Goal: Task Accomplishment & Management: Manage account settings

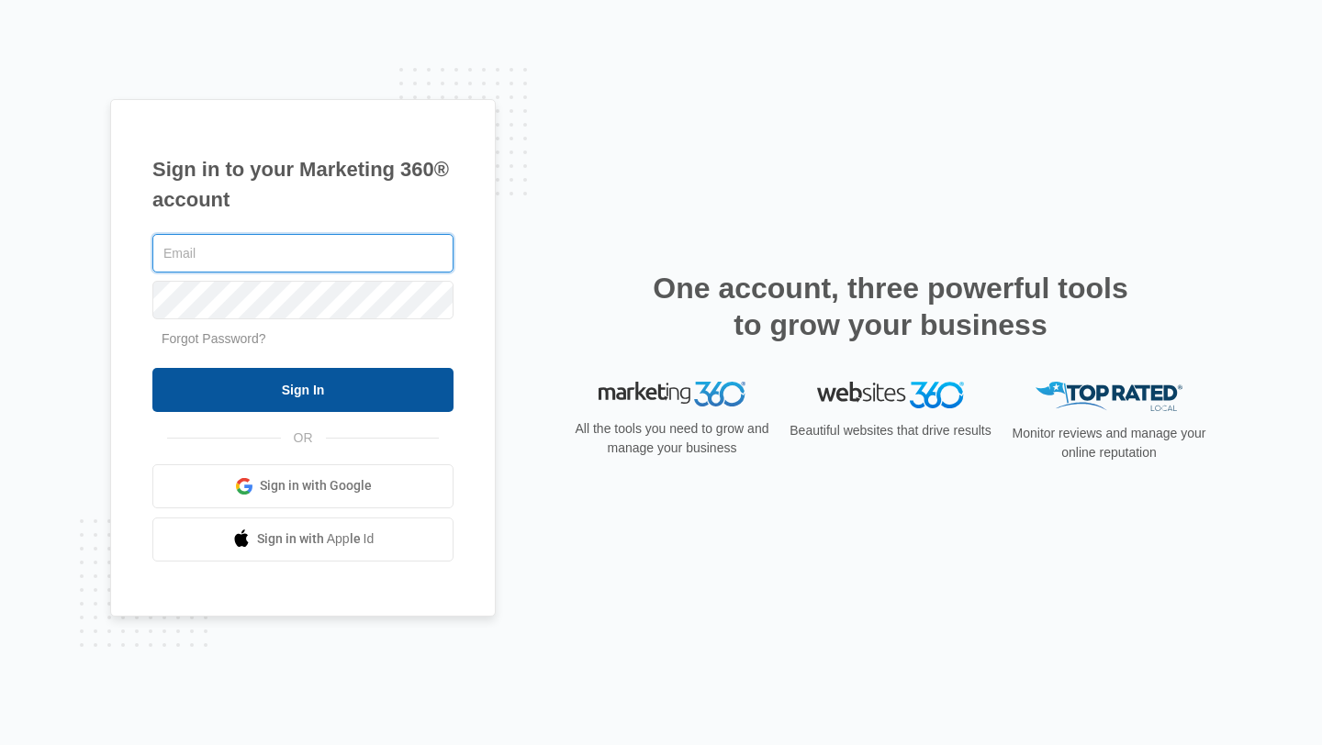
type input "[EMAIL_ADDRESS][DOMAIN_NAME]"
click at [313, 385] on input "Sign In" at bounding box center [302, 390] width 301 height 44
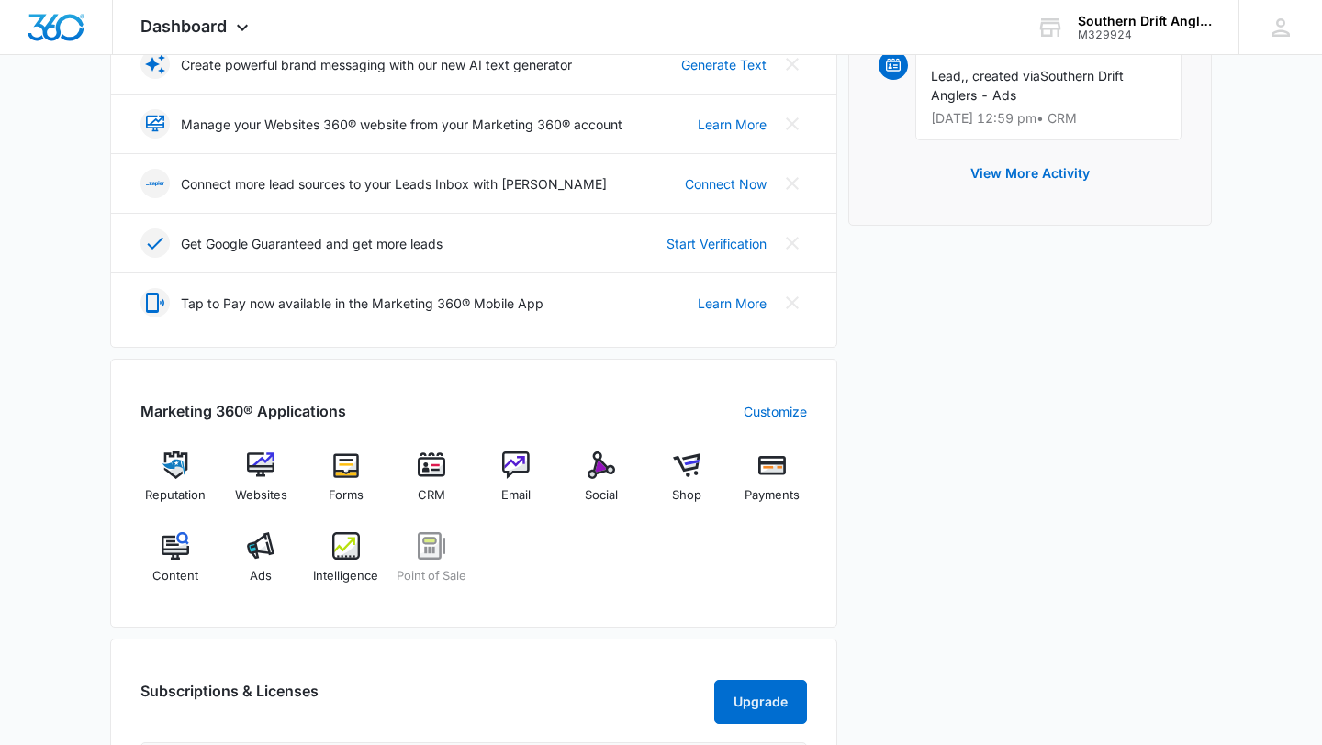
scroll to position [414, 0]
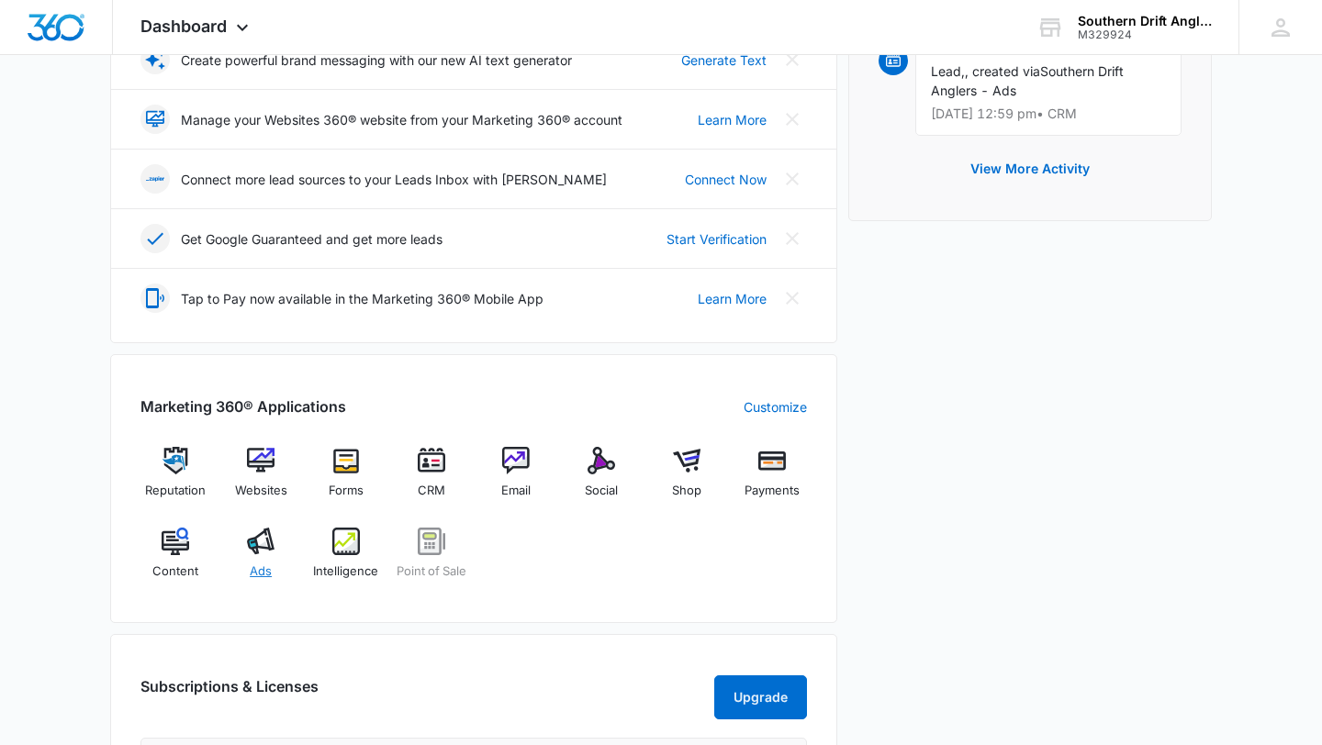
click at [269, 552] on img at bounding box center [261, 542] width 28 height 28
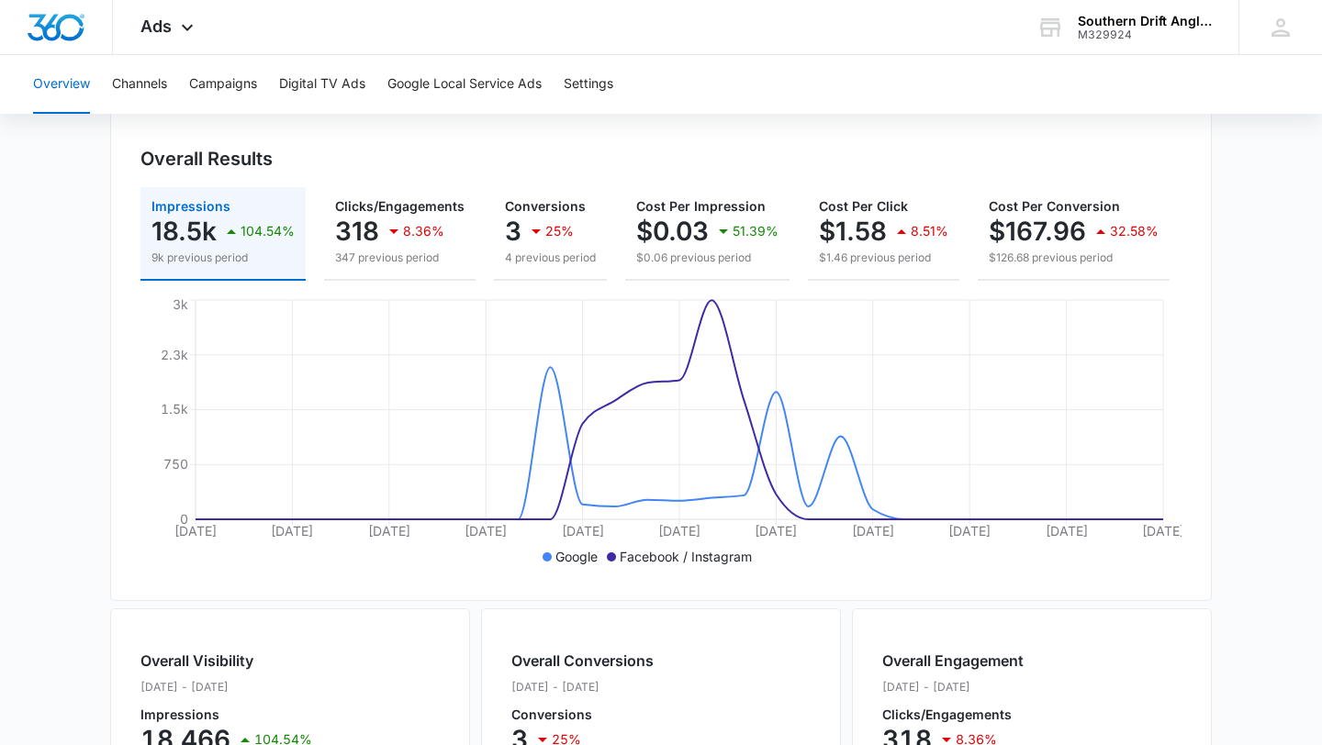
scroll to position [181, 0]
click at [519, 229] on div "3 25%" at bounding box center [550, 229] width 91 height 37
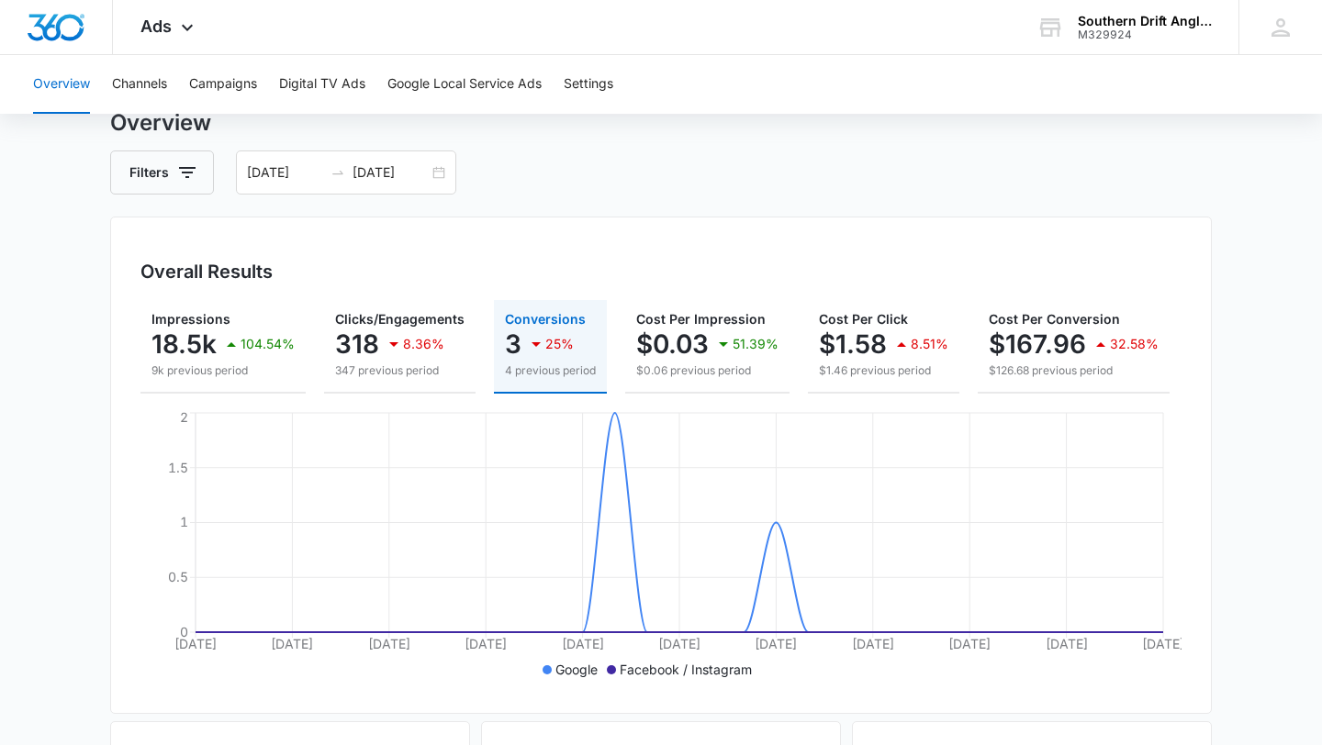
scroll to position [69, 0]
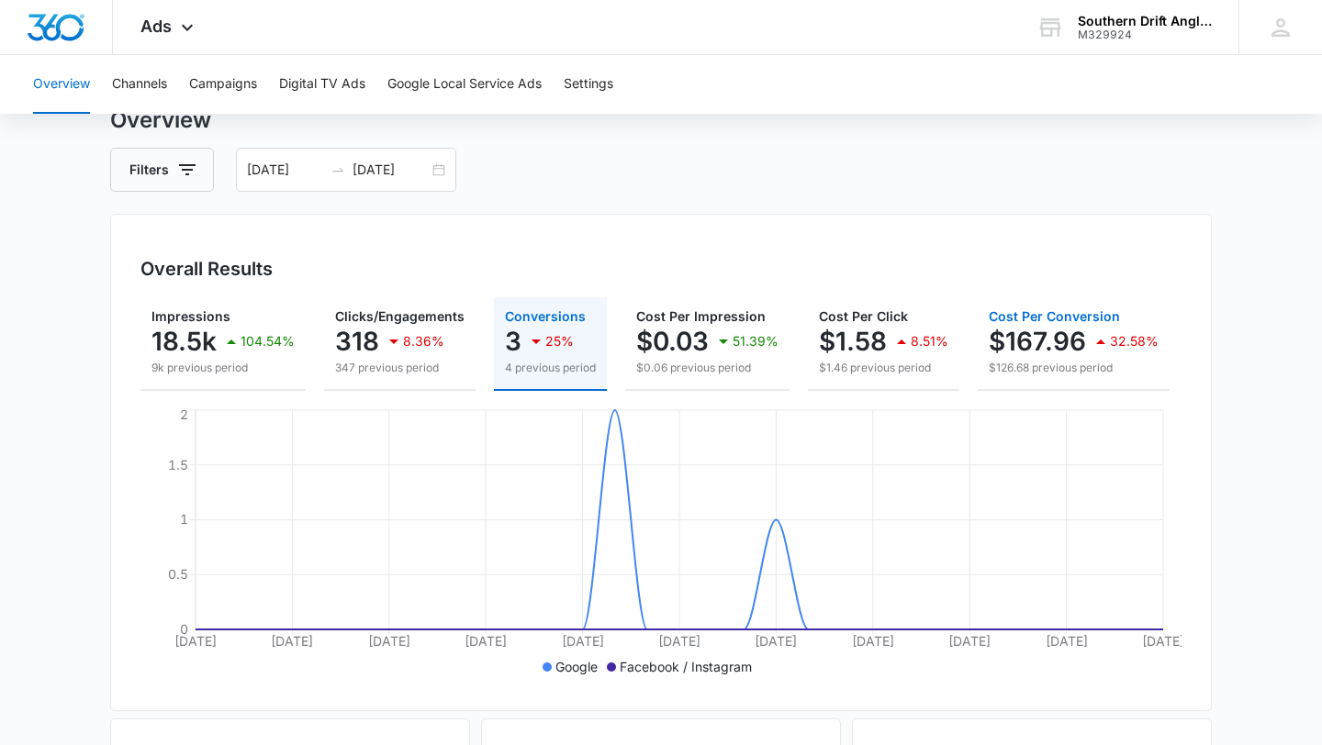
drag, startPoint x: 1109, startPoint y: 345, endPoint x: 1133, endPoint y: 343, distance: 23.9
click at [1133, 343] on p "32.58%" at bounding box center [1134, 341] width 49 height 13
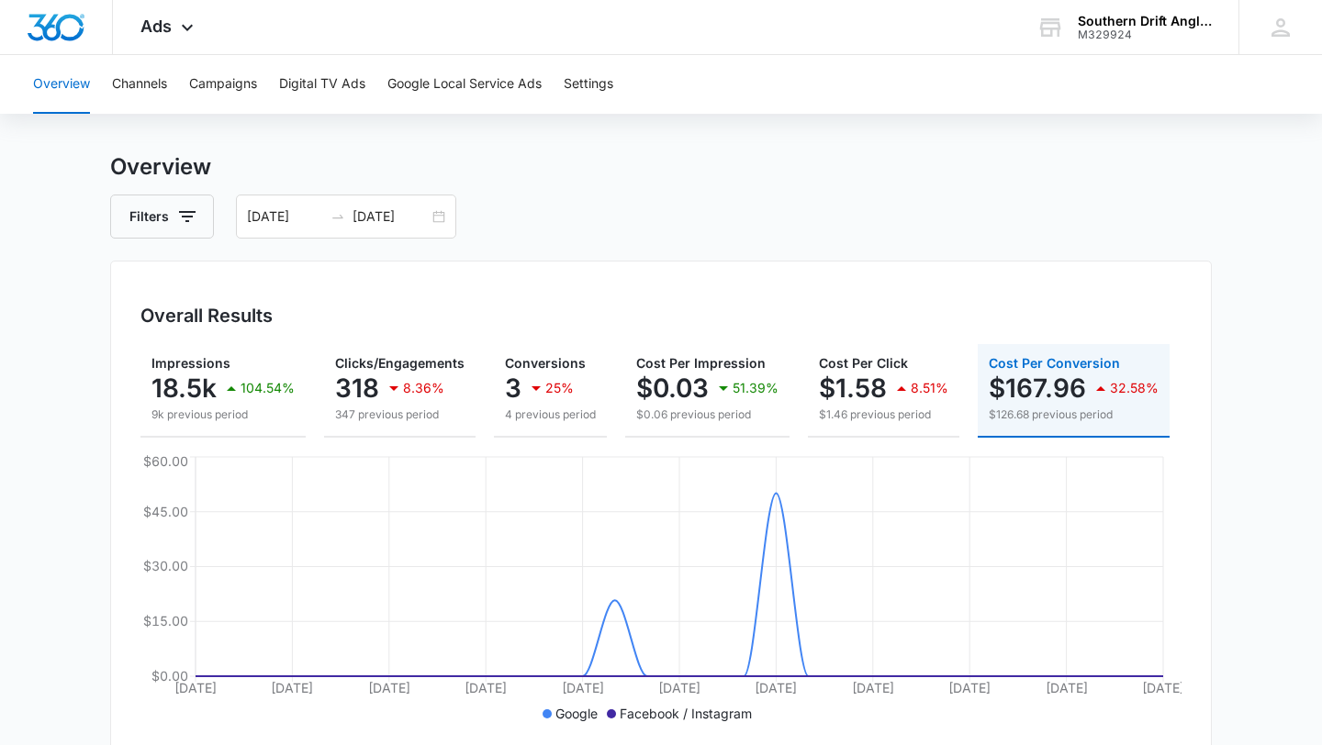
scroll to position [0, 0]
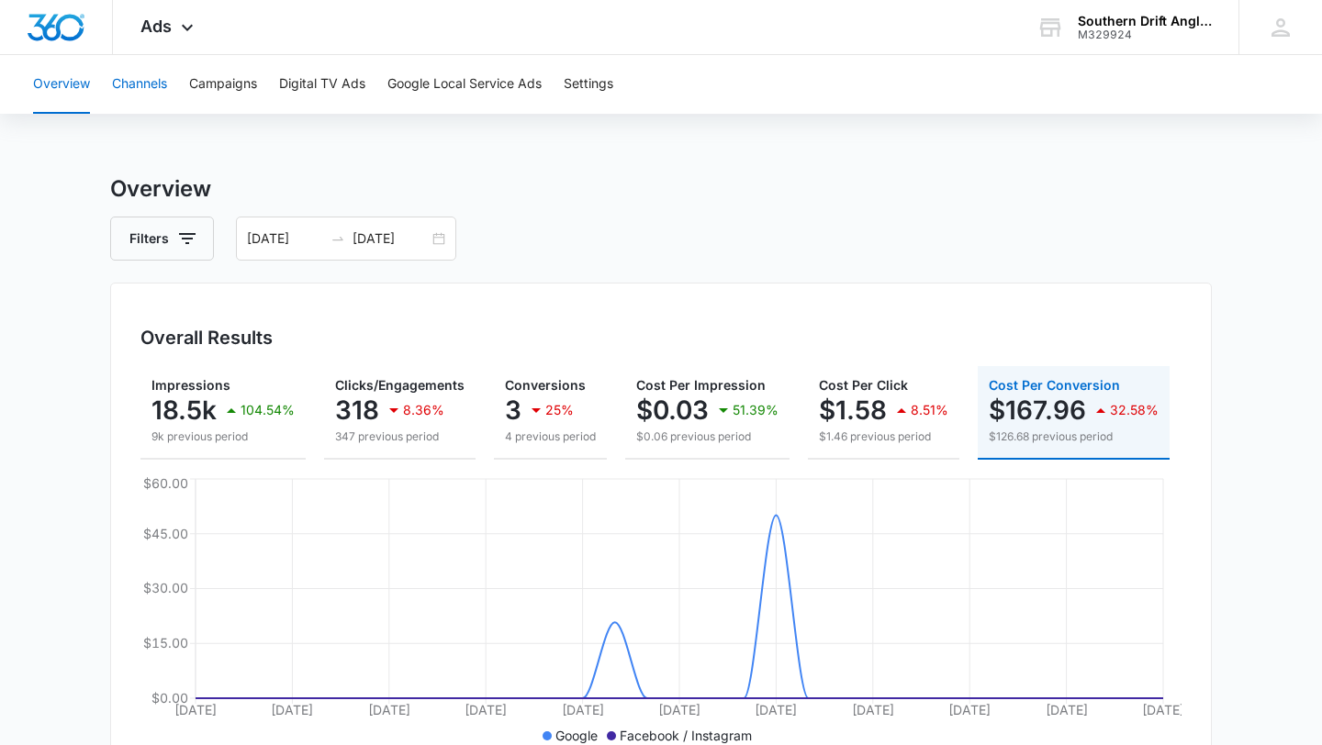
click at [162, 86] on button "Channels" at bounding box center [139, 84] width 55 height 59
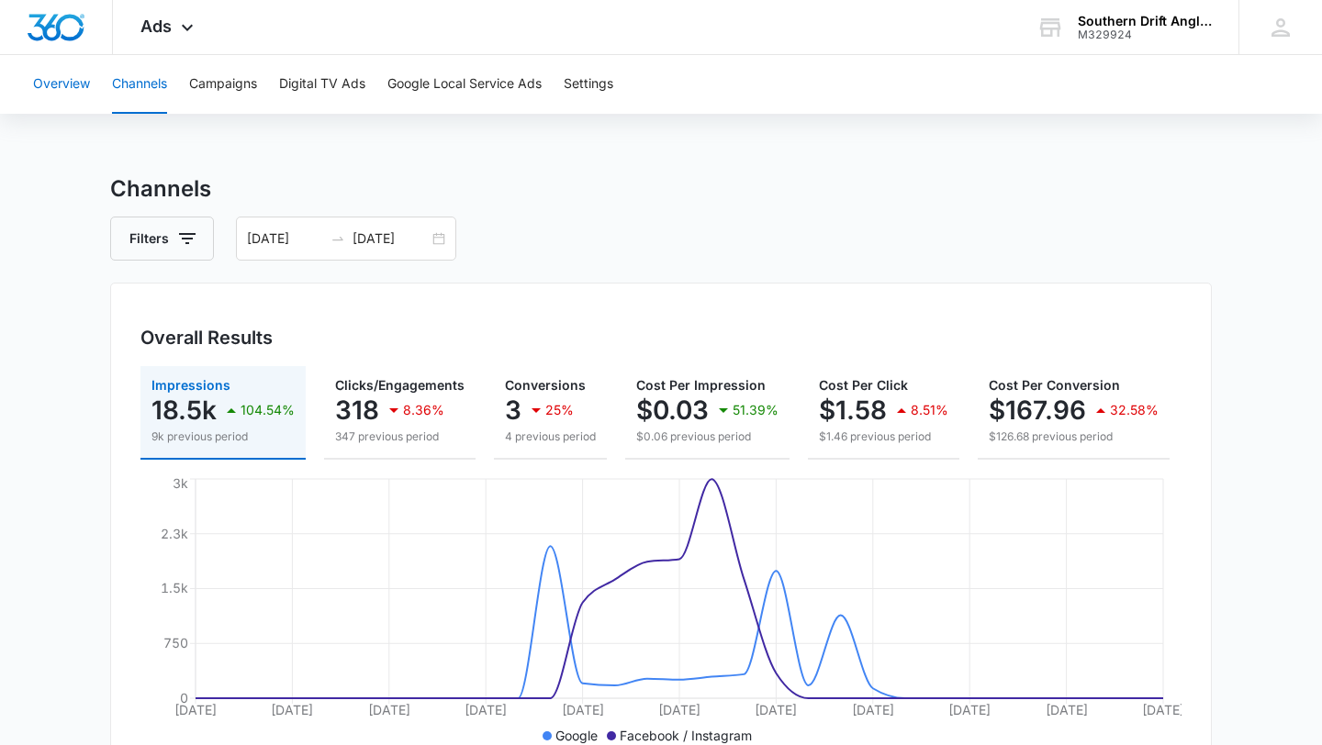
click at [46, 77] on button "Overview" at bounding box center [61, 84] width 57 height 59
click at [62, 24] on img "Dashboard" at bounding box center [56, 28] width 59 height 28
